Goal: Use online tool/utility: Utilize a website feature to perform a specific function

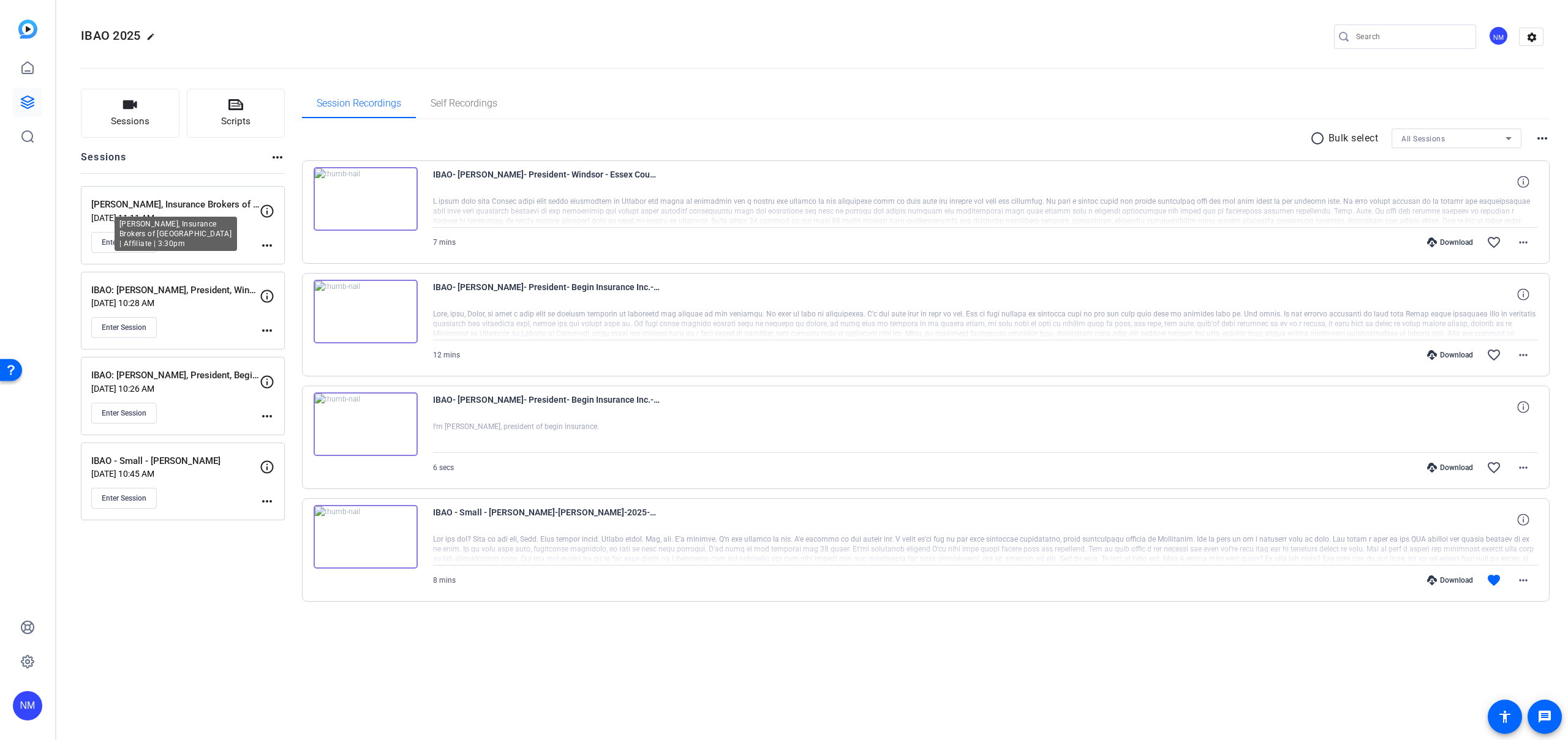
click at [193, 205] on p "[PERSON_NAME], Insurance Brokers of [GEOGRAPHIC_DATA] | Affiliate | 3:30pm" at bounding box center [175, 205] width 168 height 14
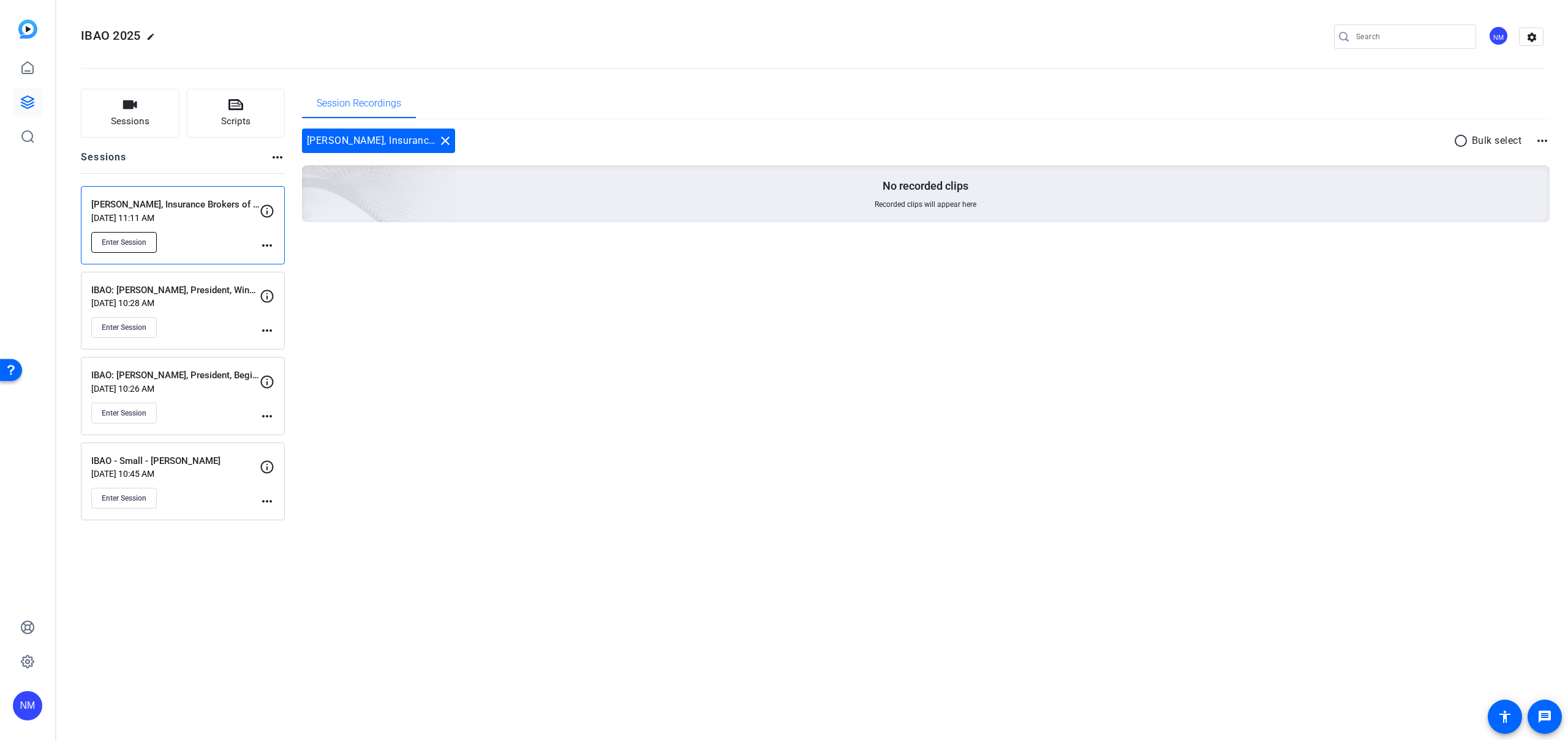
click at [141, 246] on span "Enter Session" at bounding box center [124, 242] width 45 height 10
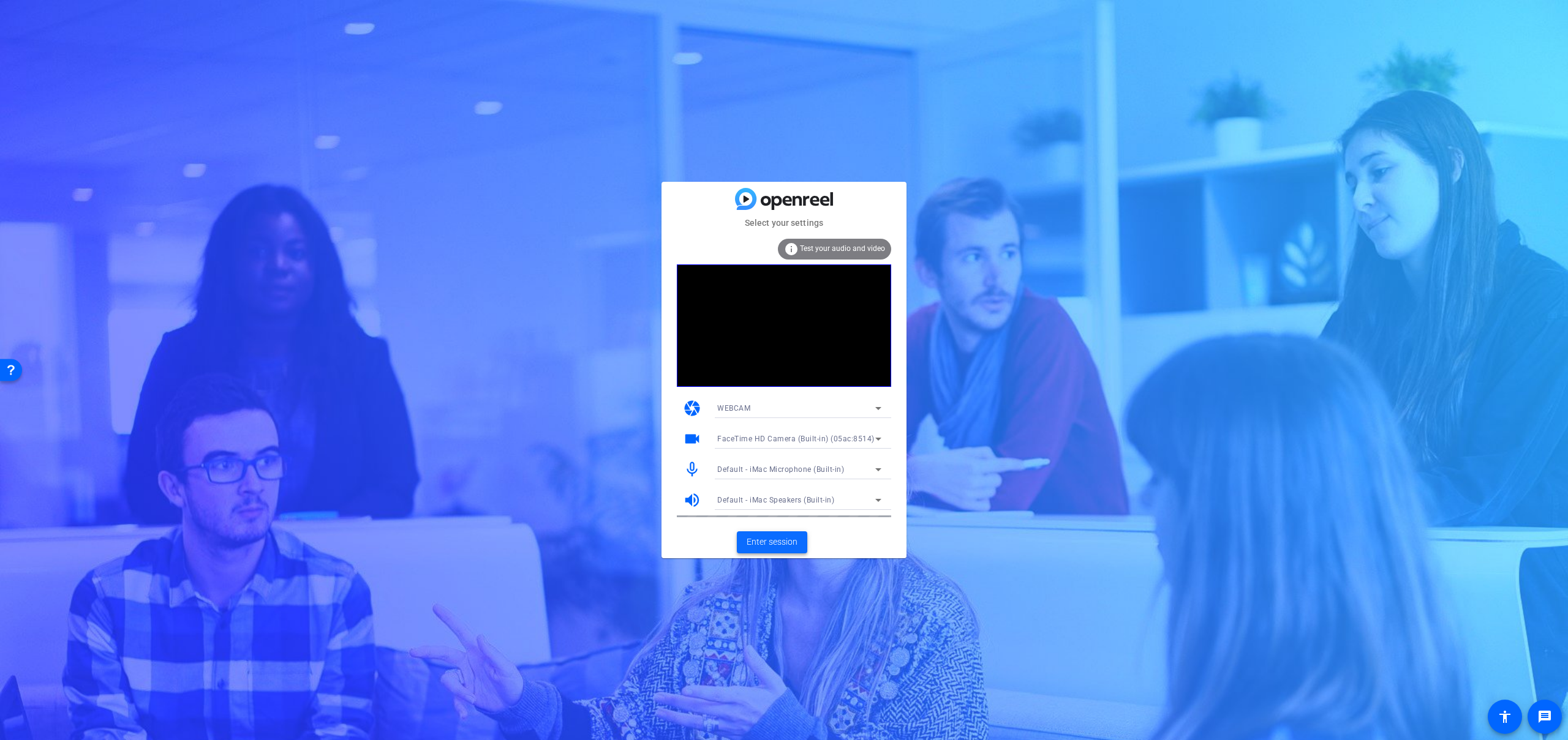
click at [779, 538] on span "Enter session" at bounding box center [772, 541] width 51 height 13
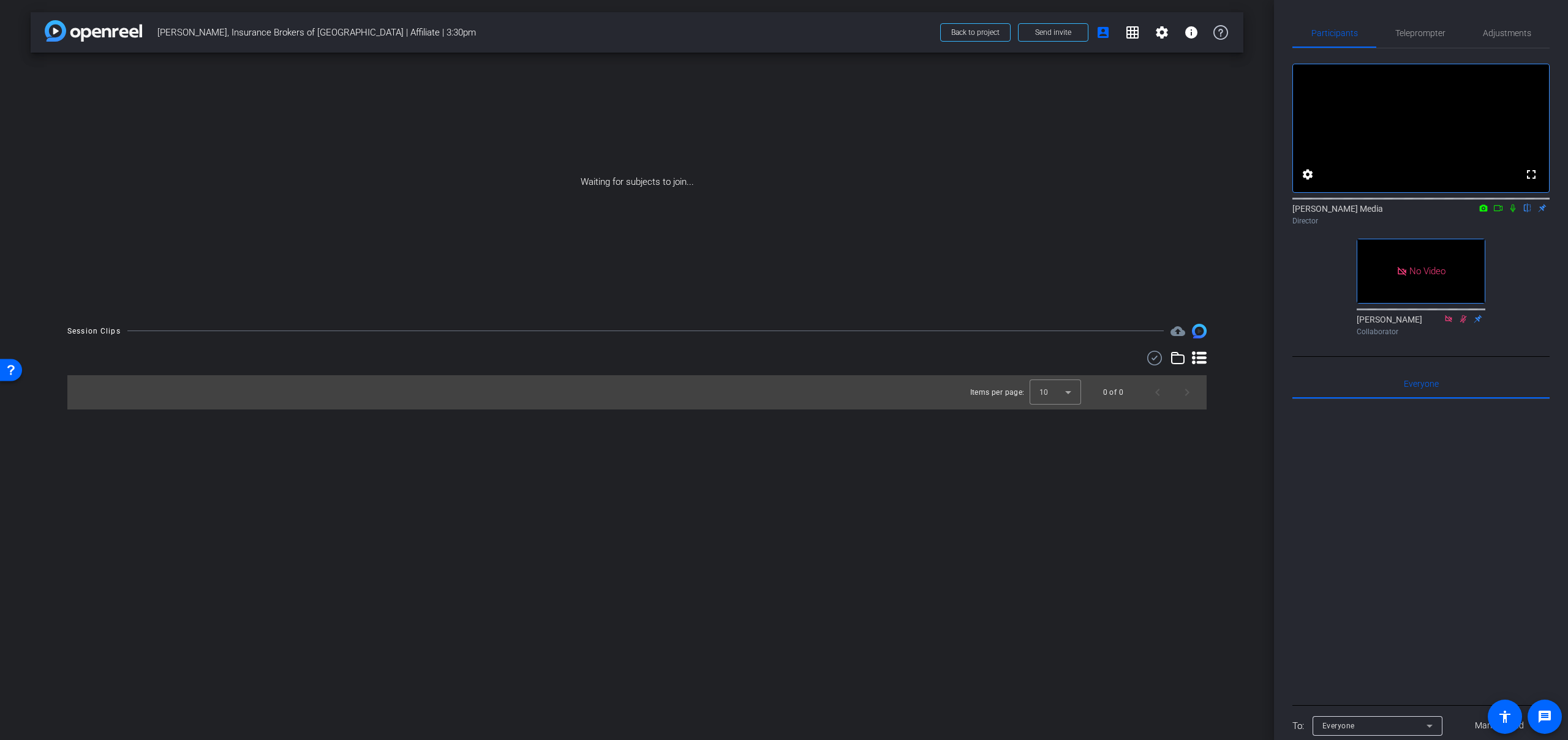
click at [1249, 74] on div "arrow_back Taurien Daley, Insurance Brokers of Toronto Region | Affiliate | 3:3…" at bounding box center [637, 370] width 1274 height 740
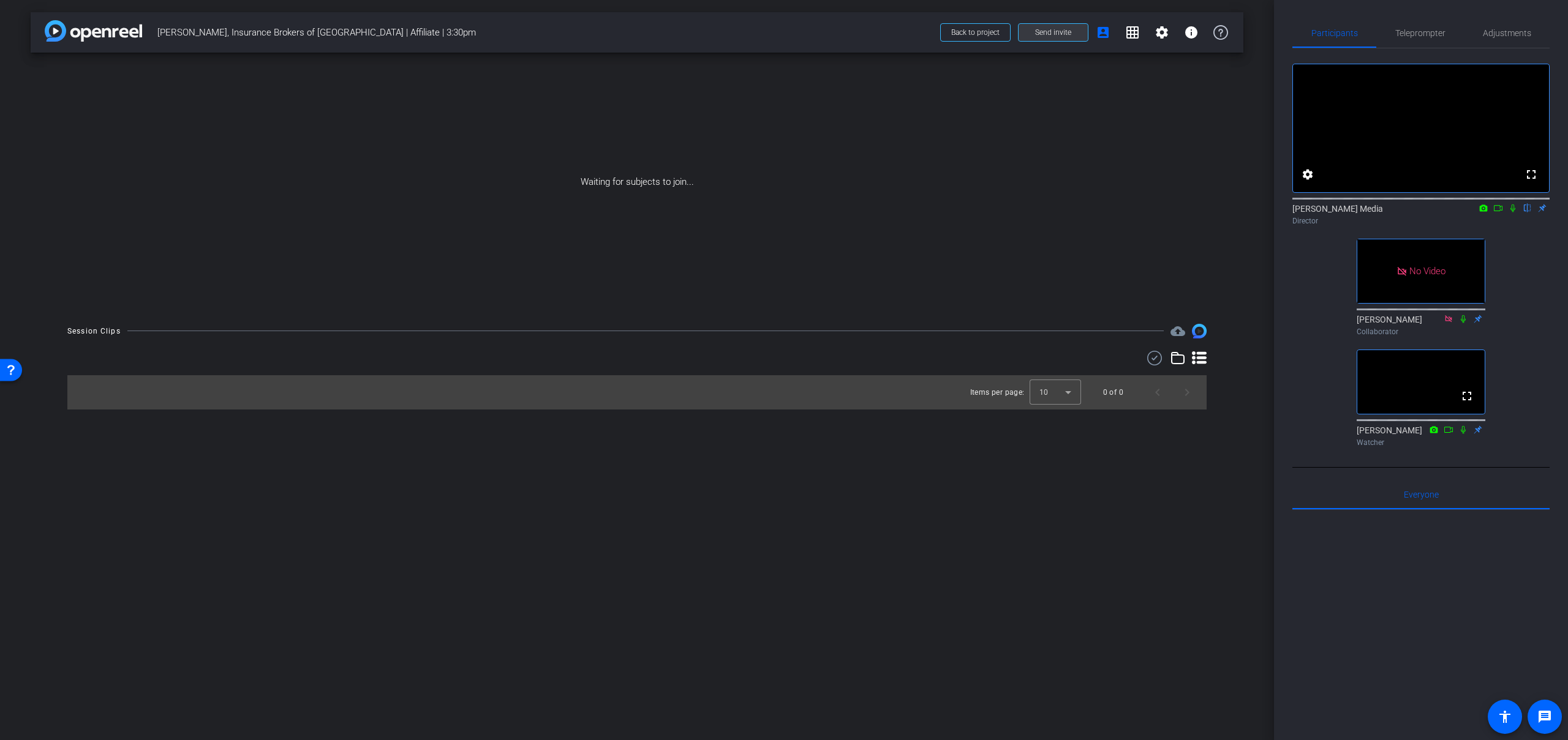
click at [1056, 33] on span "Send invite" at bounding box center [1052, 32] width 36 height 10
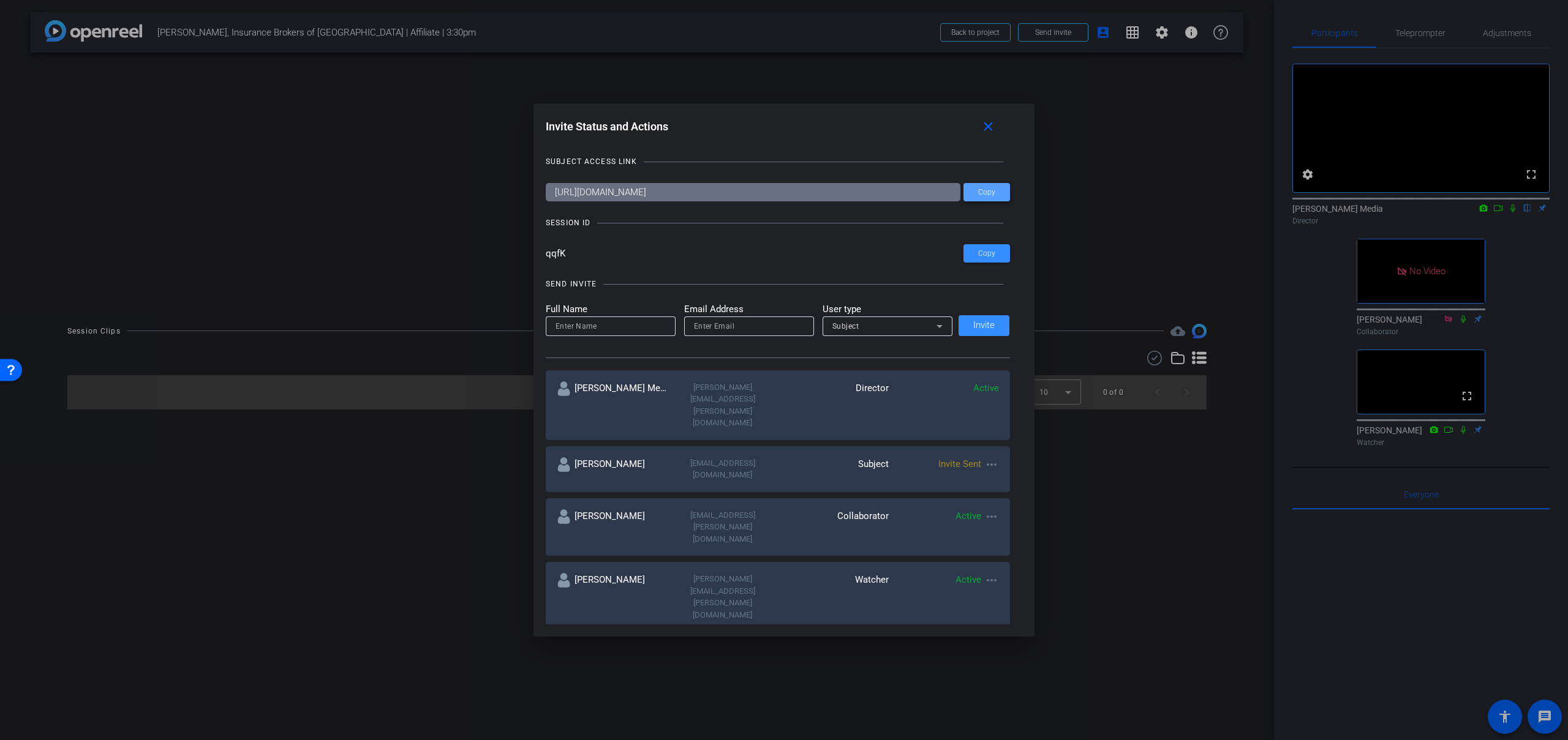
click at [992, 194] on span "Copy" at bounding box center [986, 192] width 17 height 9
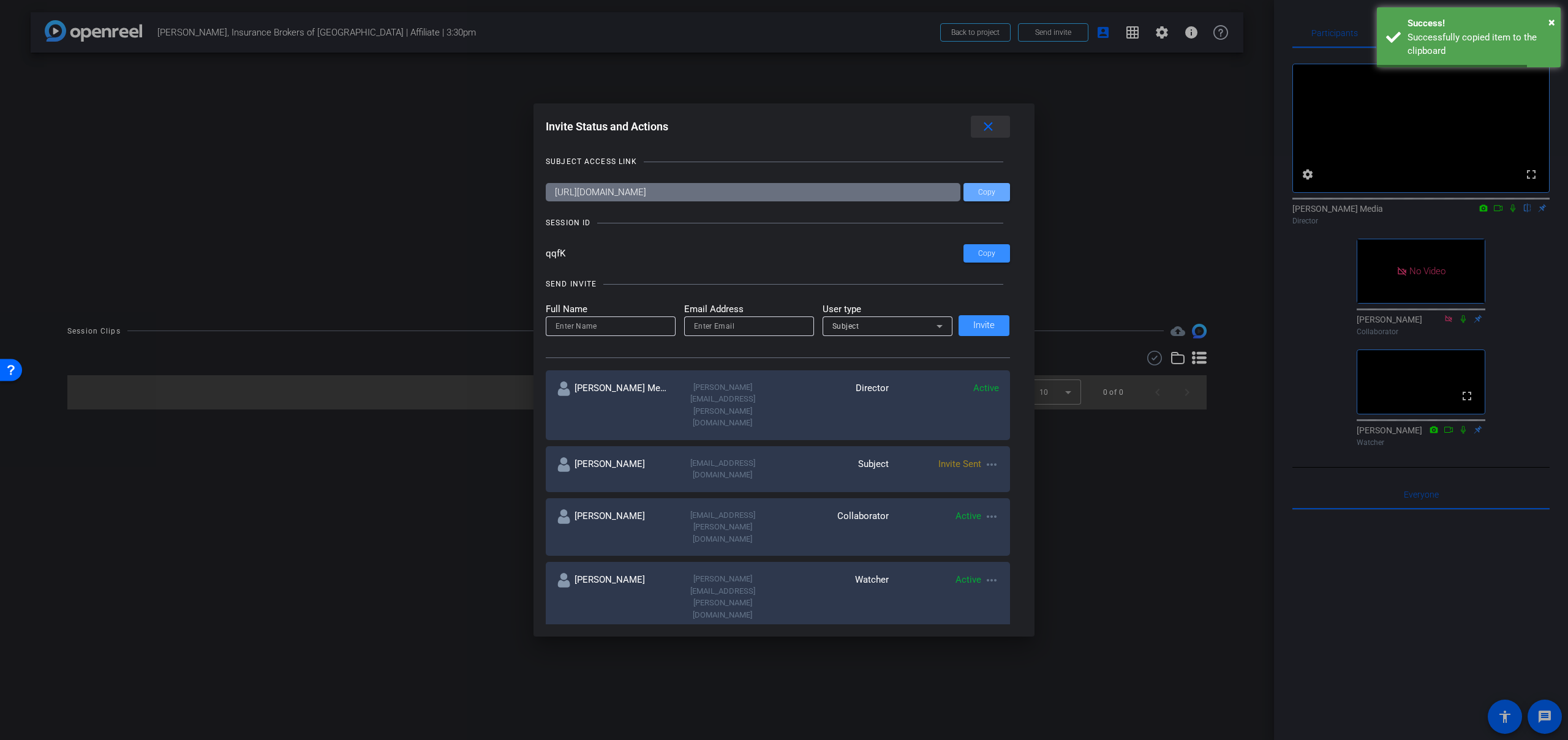
click at [986, 128] on mat-icon "close" at bounding box center [988, 127] width 15 height 15
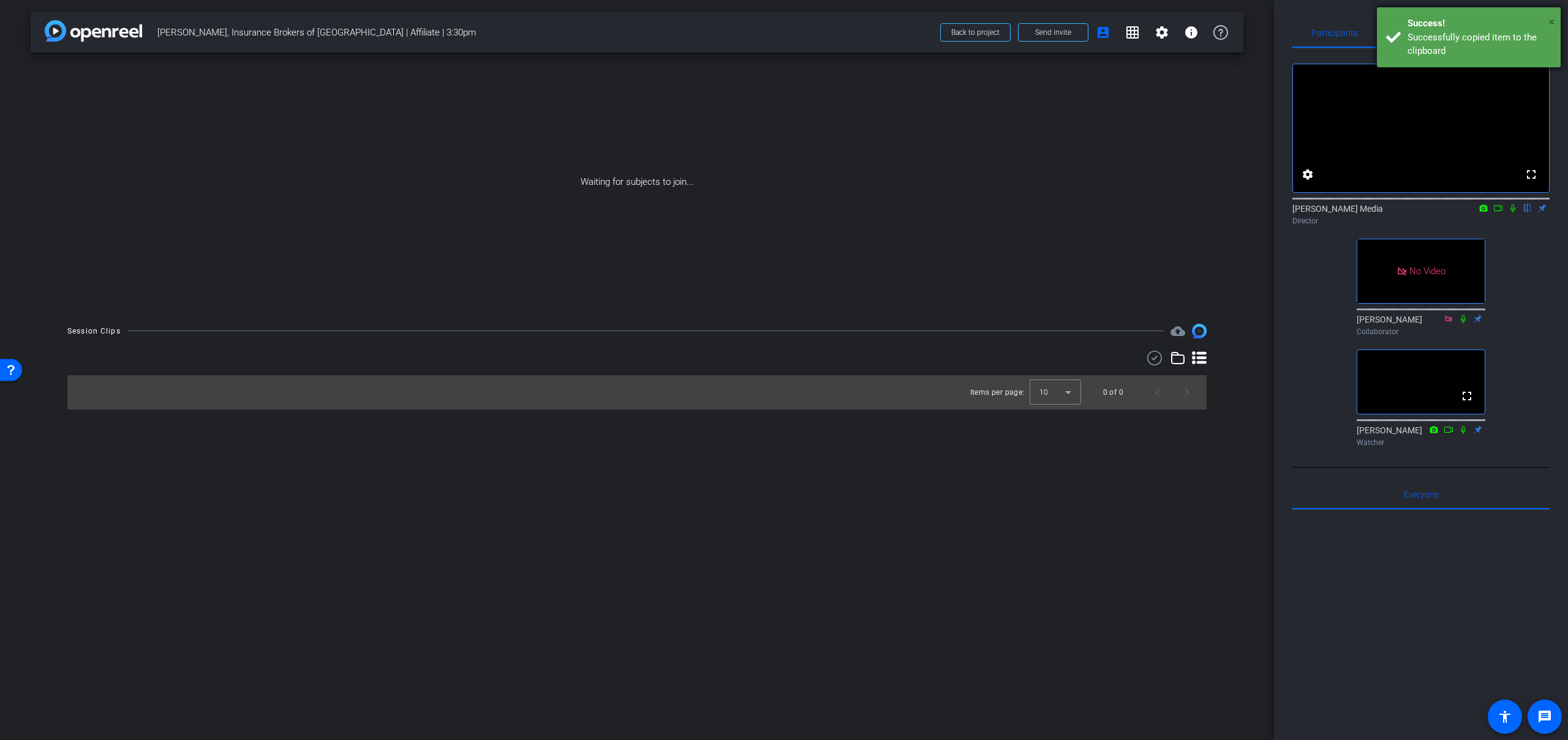
click at [1550, 18] on span "×" at bounding box center [1551, 21] width 7 height 15
click at [1038, 22] on span at bounding box center [1053, 32] width 70 height 29
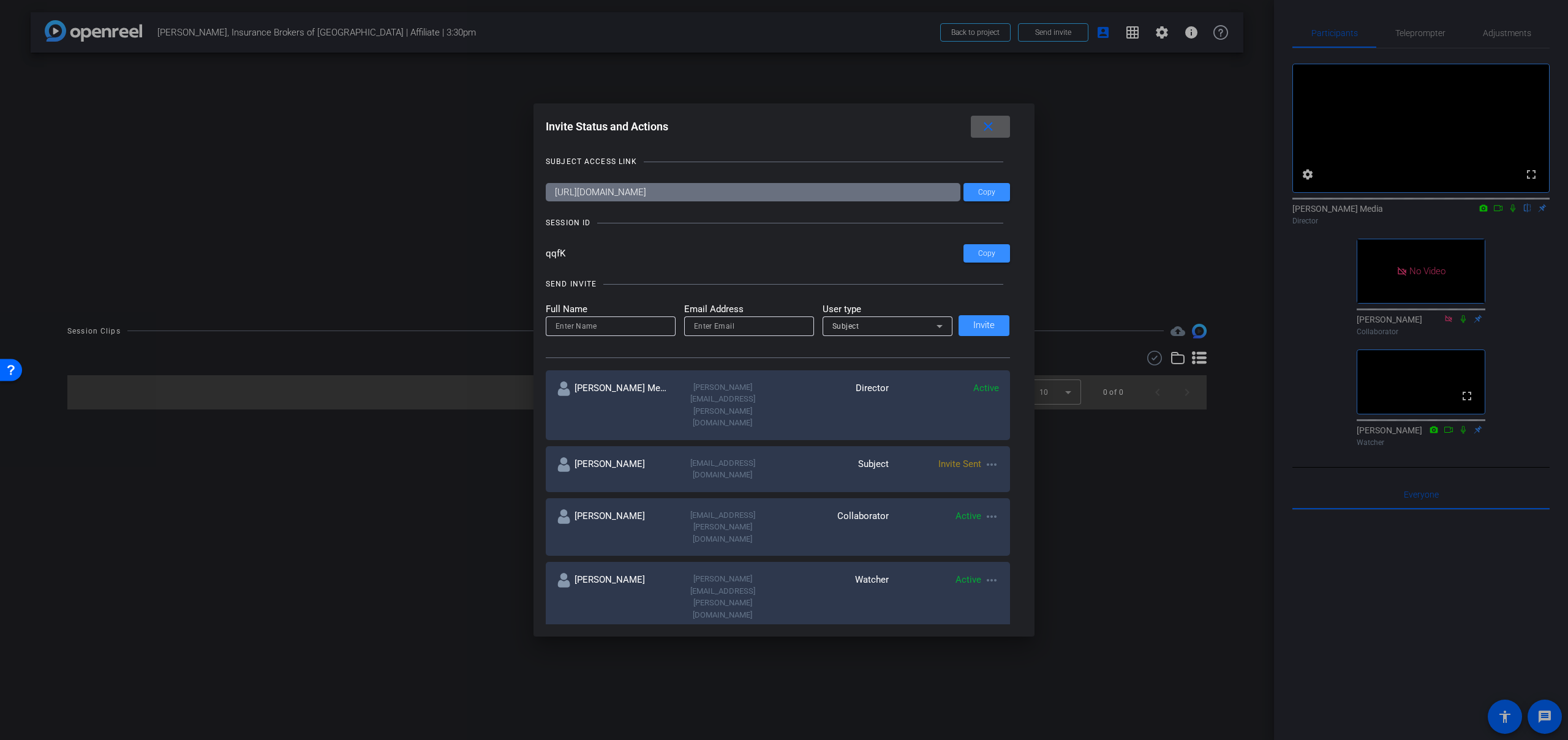
click at [992, 126] on mat-icon "close" at bounding box center [988, 127] width 15 height 15
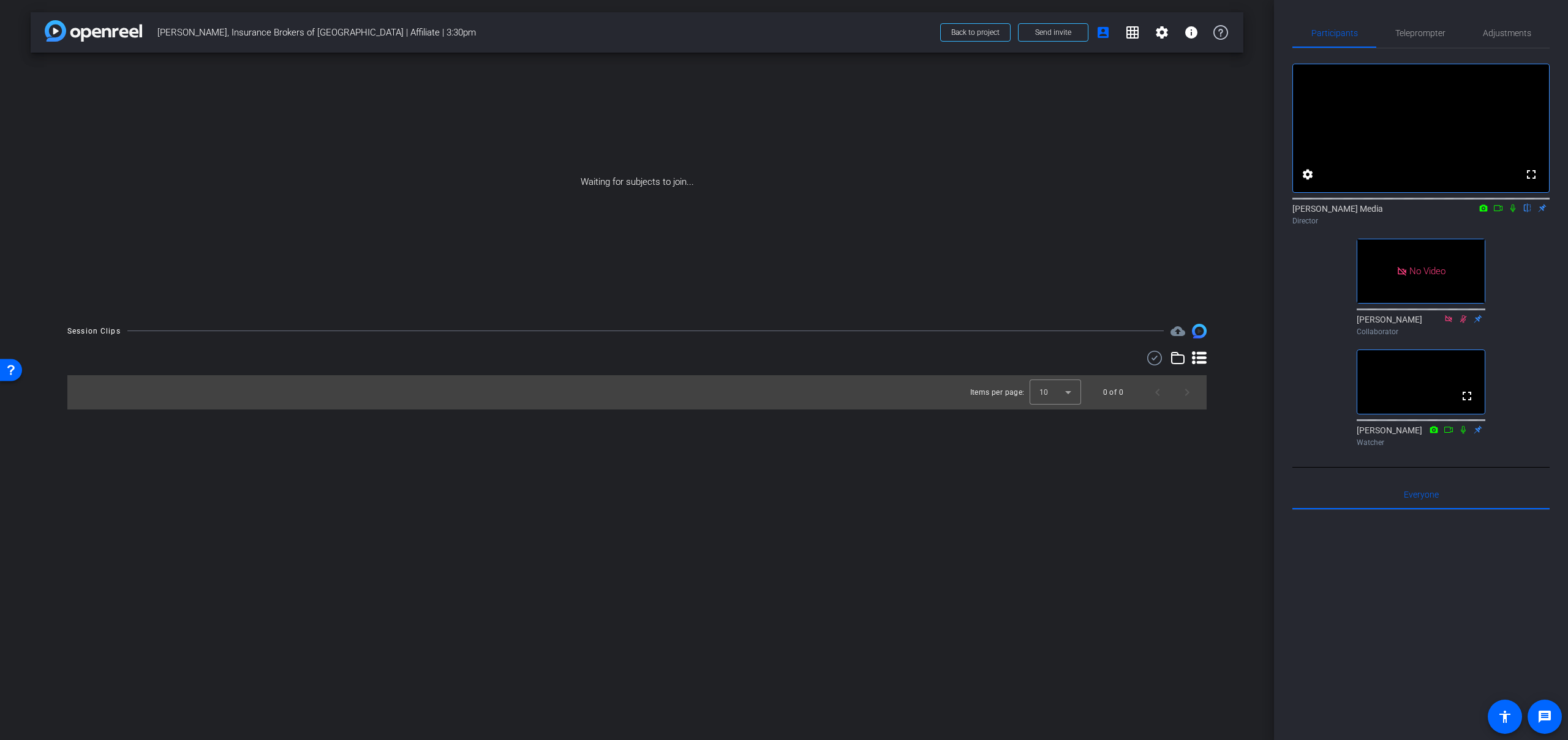
click at [1510, 212] on icon at bounding box center [1512, 208] width 10 height 8
click at [1511, 212] on icon at bounding box center [1512, 208] width 10 height 8
